Goal: Information Seeking & Learning: Check status

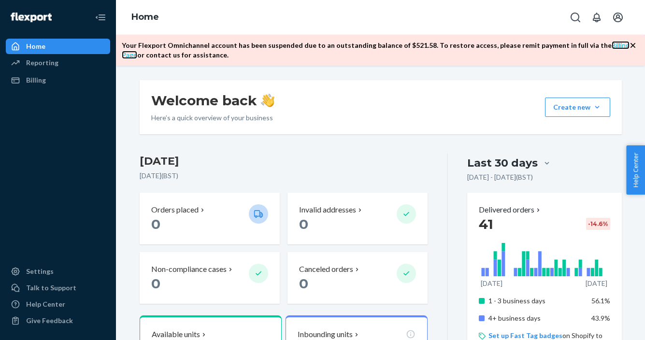
click at [596, 47] on link "Billing Page" at bounding box center [376, 50] width 508 height 18
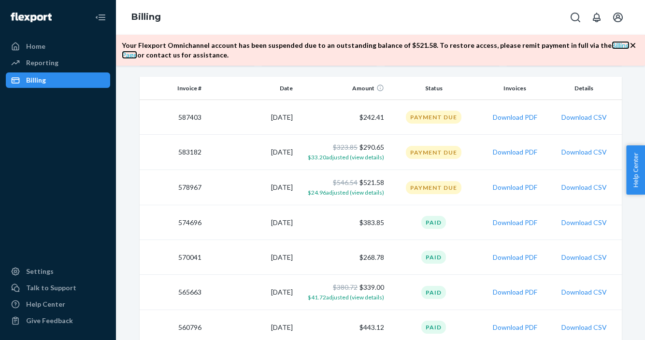
scroll to position [119, 0]
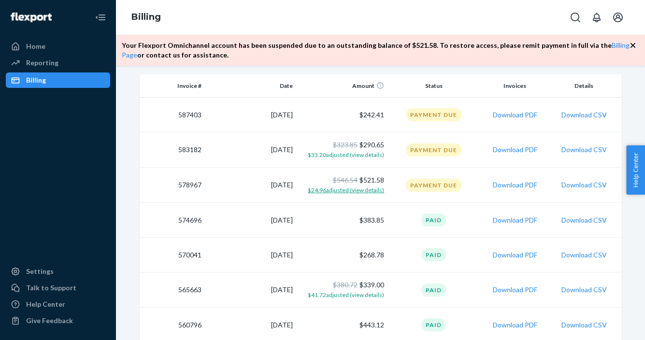
click at [348, 192] on span "$24.96 adjusted (view details)" at bounding box center [346, 190] width 76 height 7
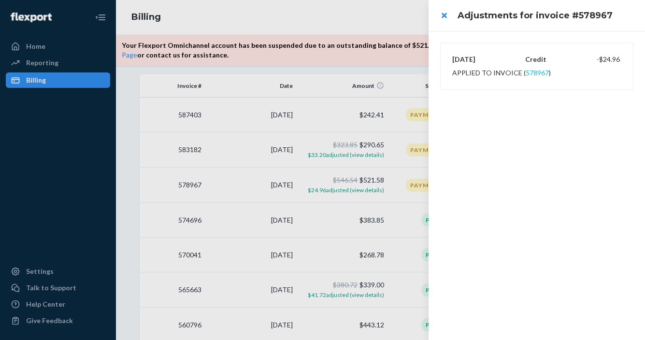
click at [531, 72] on button "578967" at bounding box center [537, 73] width 23 height 10
click at [443, 16] on button "close" at bounding box center [444, 15] width 19 height 19
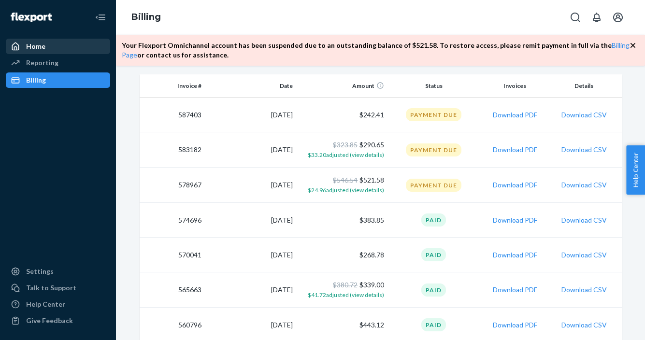
click at [42, 44] on div "Home" at bounding box center [35, 47] width 19 height 10
